Goal: Information Seeking & Learning: Learn about a topic

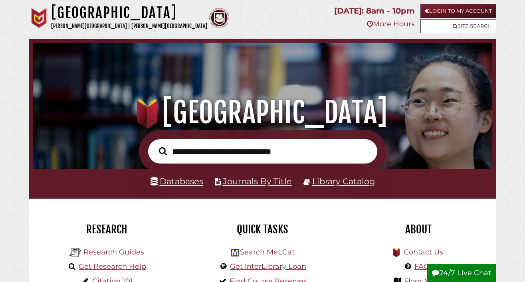
scroll to position [152, 455]
click at [188, 183] on link "Databases" at bounding box center [176, 181] width 53 height 10
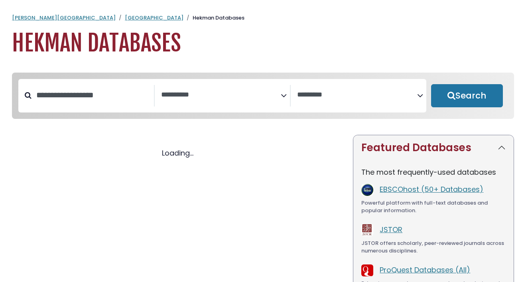
select select "Database Subject Filter"
select select "Database Vendors Filter"
select select "Database Subject Filter"
select select "Database Vendors Filter"
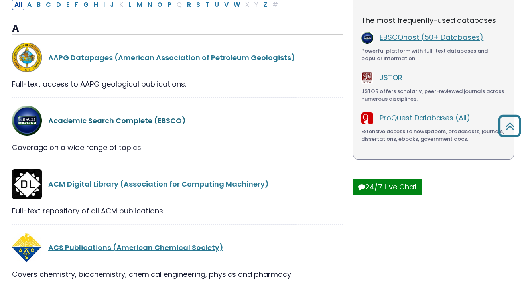
scroll to position [152, 0]
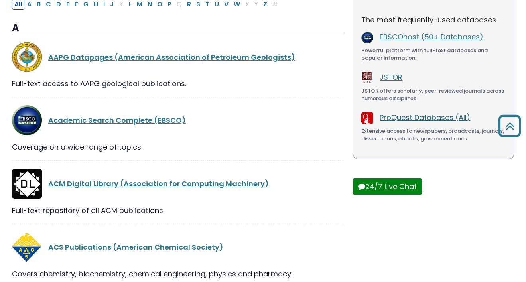
click at [425, 121] on link "ProQuest Databases (All)" at bounding box center [425, 118] width 91 height 10
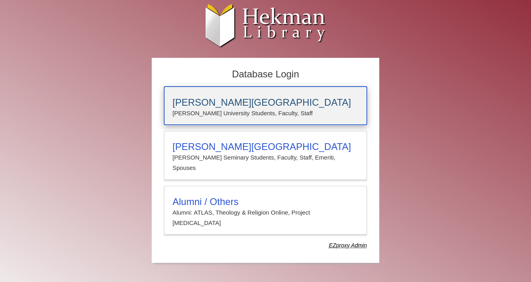
click at [273, 102] on h3 "Calvin University" at bounding box center [265, 102] width 186 height 11
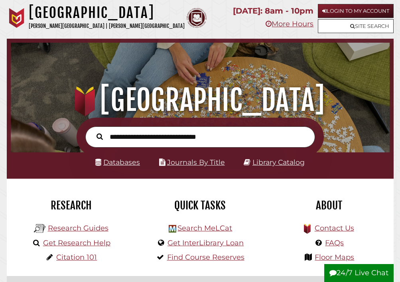
scroll to position [125, 375]
click at [110, 164] on link "Databases" at bounding box center [117, 162] width 45 height 8
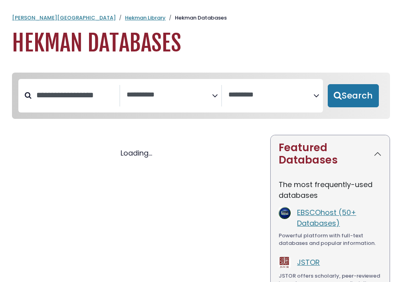
select select "Database Subject Filter"
select select "Database Vendors Filter"
select select "Database Subject Filter"
select select "Database Vendors Filter"
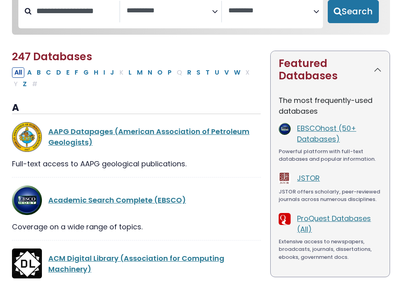
scroll to position [97, 0]
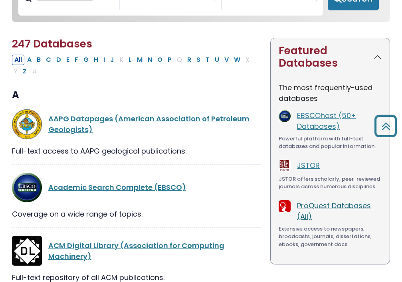
click at [317, 210] on link "ProQuest Databases (All)" at bounding box center [334, 211] width 74 height 21
